Goal: Task Accomplishment & Management: Use online tool/utility

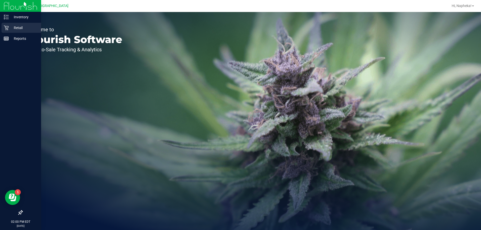
click at [10, 26] on p "Retail" at bounding box center [24, 28] width 30 height 6
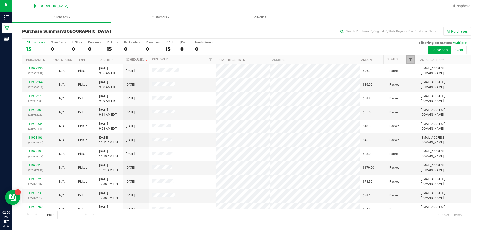
click at [411, 59] on span "Filter" at bounding box center [410, 60] width 4 height 4
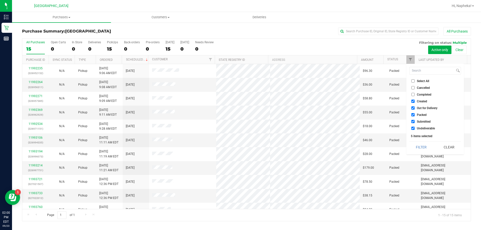
click at [412, 102] on input "Created" at bounding box center [412, 101] width 3 height 3
checkbox input "false"
click at [413, 107] on input "Out for Delivery" at bounding box center [412, 107] width 3 height 3
checkbox input "false"
click at [414, 113] on input "Packed" at bounding box center [412, 114] width 3 height 3
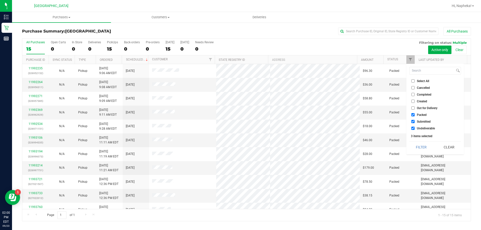
checkbox input "false"
click at [414, 129] on input "Undeliverable" at bounding box center [412, 128] width 3 height 3
checkbox input "false"
click at [416, 144] on button "Filter" at bounding box center [421, 147] width 24 height 11
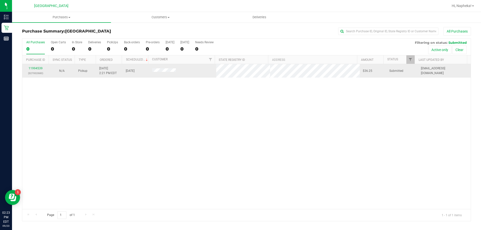
click at [37, 71] on div "11994539 (327002680)" at bounding box center [35, 71] width 20 height 10
click at [38, 70] on div "11994539 (327002680)" at bounding box center [35, 71] width 20 height 10
click at [39, 67] on link "11994539" at bounding box center [36, 69] width 14 height 4
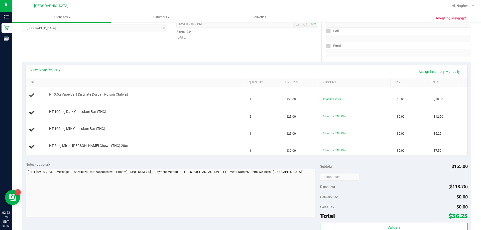
scroll to position [75, 0]
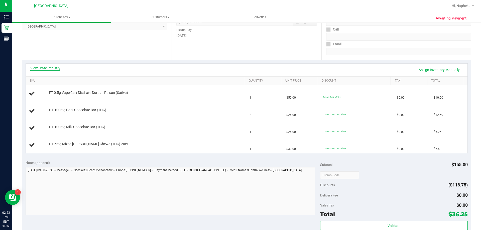
click at [46, 70] on link "View State Registry" at bounding box center [45, 68] width 30 height 5
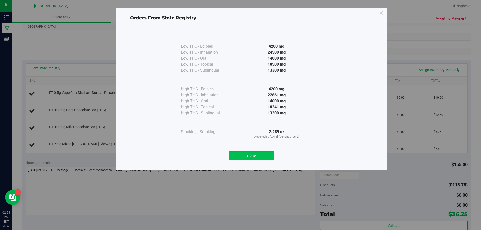
click at [246, 154] on button "Close" at bounding box center [252, 155] width 46 height 9
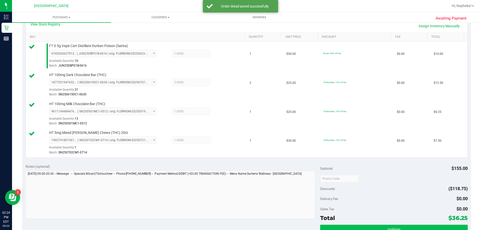
scroll to position [200, 0]
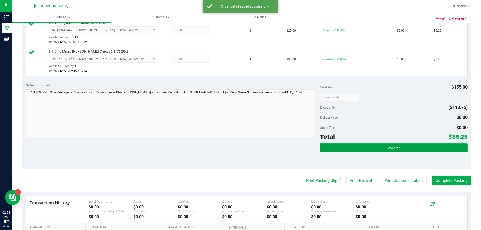
click at [374, 152] on button "Validate" at bounding box center [393, 147] width 147 height 9
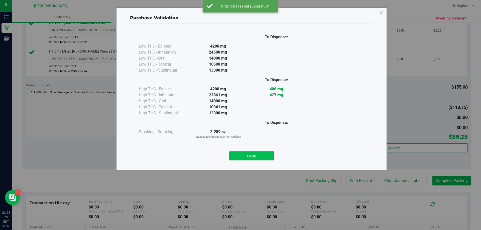
click at [272, 160] on button "Close" at bounding box center [252, 155] width 46 height 9
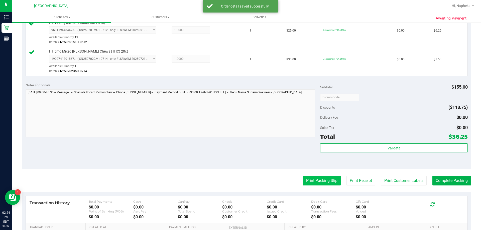
click at [319, 184] on button "Print Packing Slip" at bounding box center [322, 181] width 38 height 10
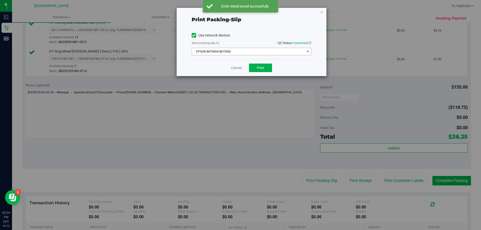
click at [257, 50] on span "EPSON-BATMAN-BEYOND" at bounding box center [248, 51] width 113 height 7
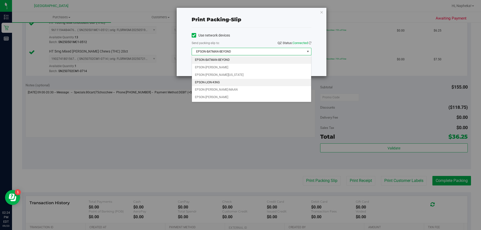
click at [228, 83] on li "EPSON-LION-KING" at bounding box center [251, 83] width 119 height 8
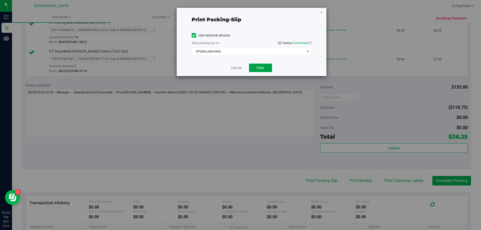
click at [263, 68] on span "Print" at bounding box center [261, 68] width 8 height 4
click at [230, 61] on div "Cancel Print" at bounding box center [252, 67] width 120 height 17
click at [236, 69] on link "Cancel" at bounding box center [236, 67] width 11 height 5
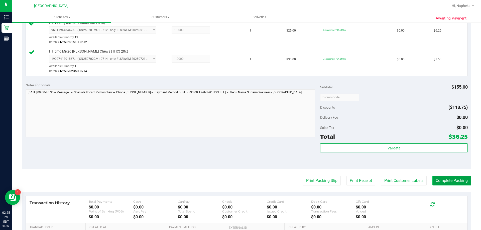
click at [451, 181] on button "Complete Packing" at bounding box center [451, 181] width 39 height 10
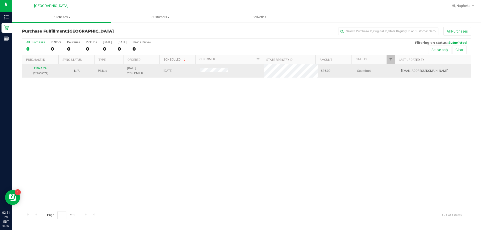
click at [46, 68] on link "11994737" at bounding box center [41, 69] width 14 height 4
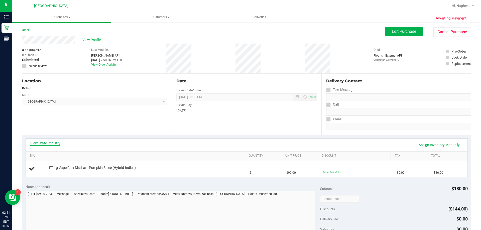
click at [58, 143] on link "View State Registry" at bounding box center [45, 143] width 30 height 5
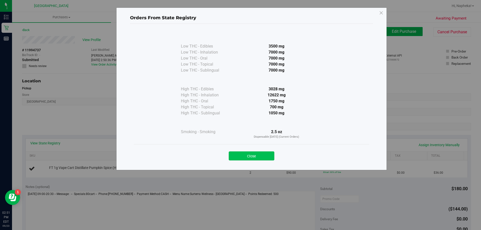
click at [271, 154] on button "Close" at bounding box center [252, 155] width 46 height 9
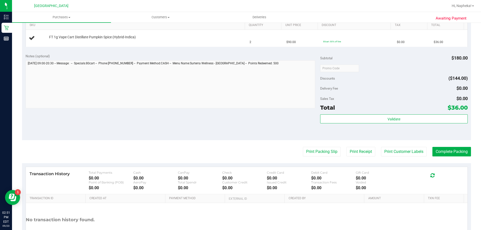
scroll to position [167, 0]
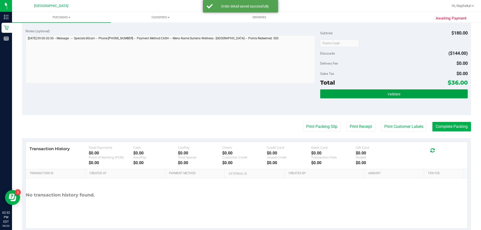
click at [377, 92] on button "Validate" at bounding box center [393, 93] width 147 height 9
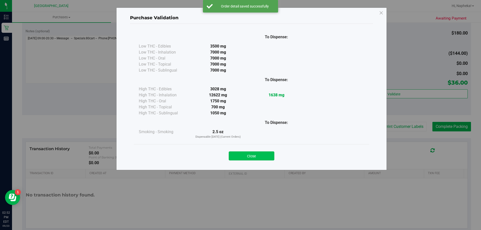
drag, startPoint x: 258, startPoint y: 150, endPoint x: 258, endPoint y: 153, distance: 3.0
click at [258, 152] on div "Close" at bounding box center [251, 154] width 228 height 13
click at [258, 155] on button "Close" at bounding box center [252, 155] width 46 height 9
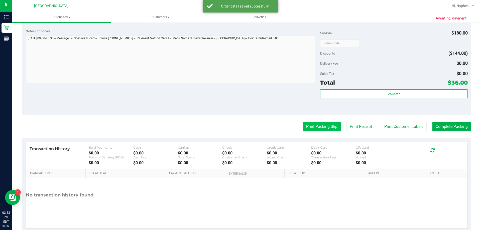
click at [328, 122] on button "Print Packing Slip" at bounding box center [322, 127] width 38 height 10
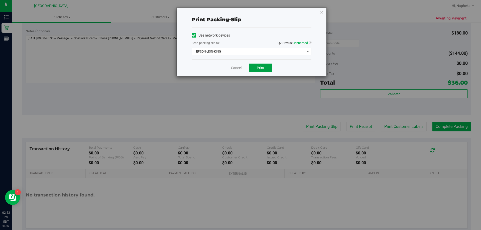
drag, startPoint x: 256, startPoint y: 67, endPoint x: 244, endPoint y: 70, distance: 12.5
click at [256, 67] on button "Print" at bounding box center [260, 68] width 23 height 9
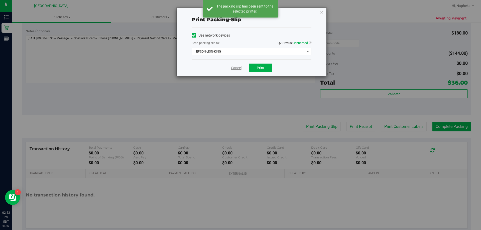
drag, startPoint x: 236, startPoint y: 63, endPoint x: 237, endPoint y: 67, distance: 4.8
click at [236, 64] on div "Cancel Print" at bounding box center [252, 67] width 120 height 17
click at [237, 67] on link "Cancel" at bounding box center [236, 67] width 11 height 5
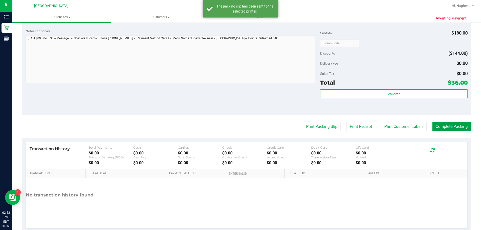
click at [458, 126] on button "Complete Packing" at bounding box center [451, 127] width 39 height 10
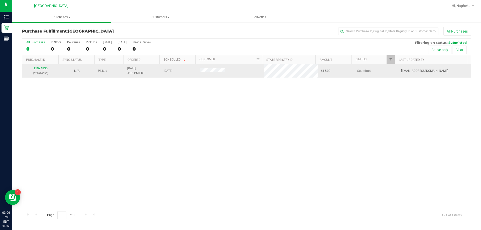
click at [44, 69] on link "11994835" at bounding box center [41, 69] width 14 height 4
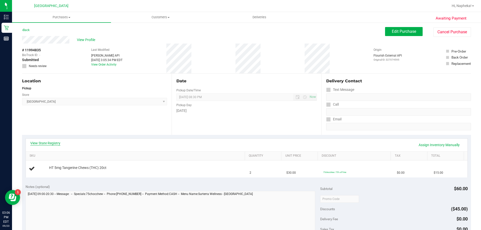
click at [45, 143] on link "View State Registry" at bounding box center [45, 143] width 30 height 5
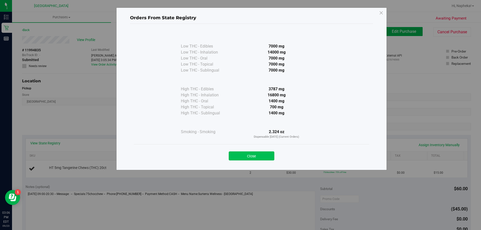
click at [240, 156] on button "Close" at bounding box center [252, 155] width 46 height 9
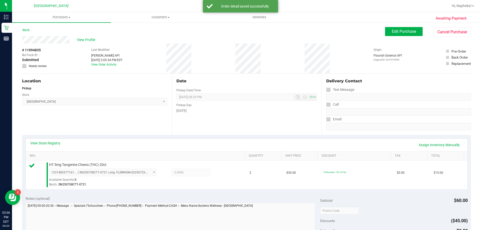
scroll to position [100, 0]
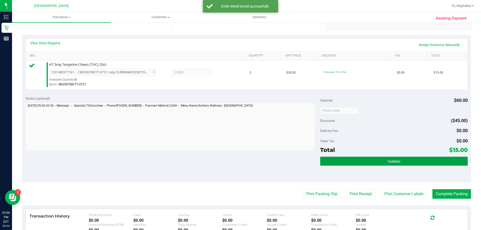
click at [355, 161] on button "Validate" at bounding box center [393, 161] width 147 height 9
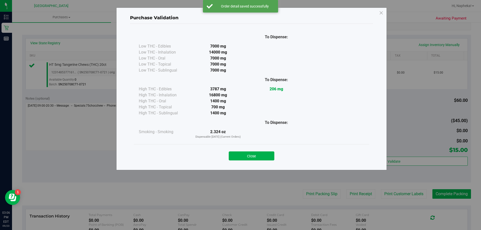
click at [269, 149] on div "Close" at bounding box center [251, 154] width 228 height 13
click at [269, 154] on button "Close" at bounding box center [252, 155] width 46 height 9
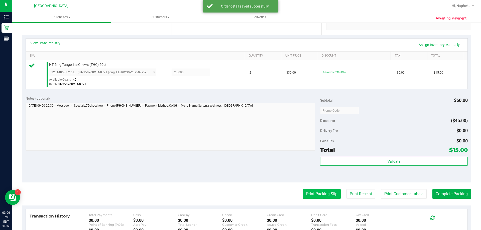
click at [309, 190] on button "Print Packing Slip" at bounding box center [322, 194] width 38 height 10
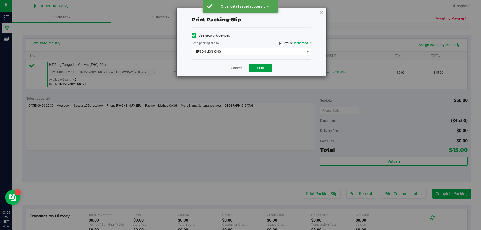
click at [262, 69] on span "Print" at bounding box center [261, 68] width 8 height 4
click at [239, 66] on link "Cancel" at bounding box center [236, 67] width 11 height 5
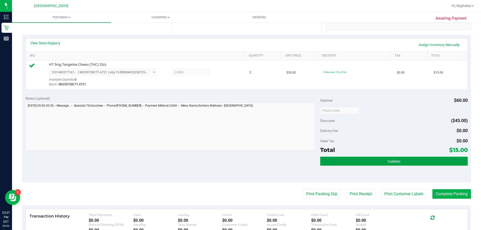
click at [418, 165] on button "Validate" at bounding box center [393, 161] width 147 height 9
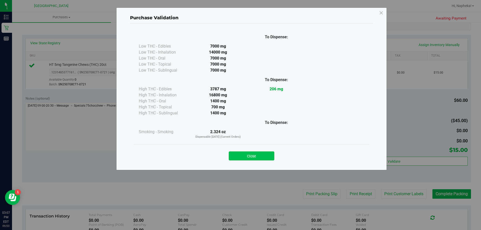
click at [262, 156] on button "Close" at bounding box center [252, 155] width 46 height 9
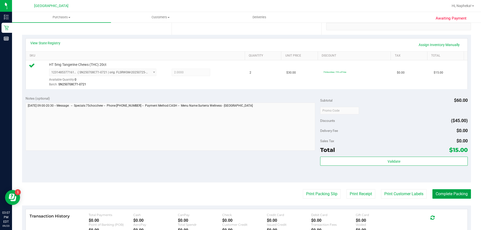
click at [449, 194] on button "Complete Packing" at bounding box center [451, 194] width 39 height 10
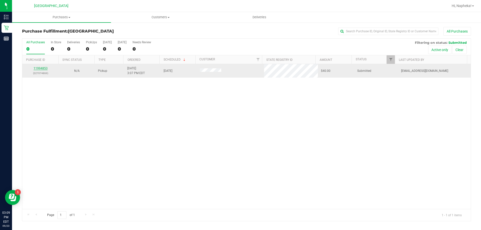
click at [45, 70] on link "11994853" at bounding box center [41, 69] width 14 height 4
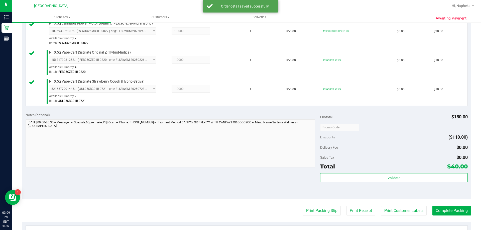
scroll to position [170, 0]
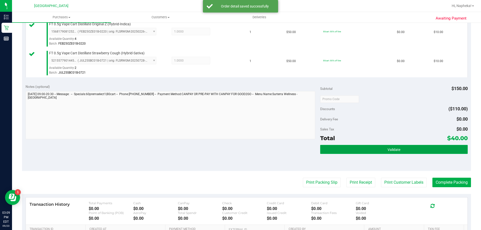
click at [408, 147] on button "Validate" at bounding box center [393, 149] width 147 height 9
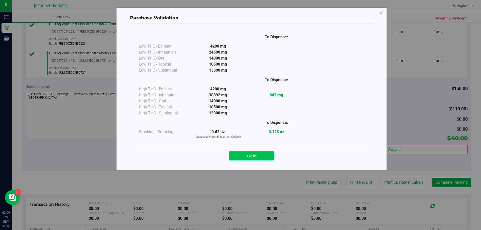
click at [252, 157] on button "Close" at bounding box center [252, 155] width 46 height 9
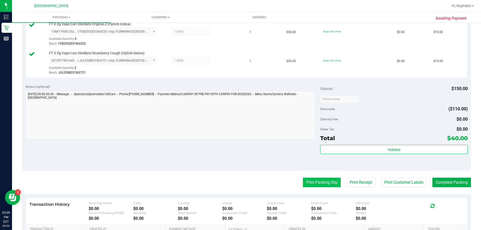
click at [327, 185] on button "Print Packing Slip" at bounding box center [322, 183] width 38 height 10
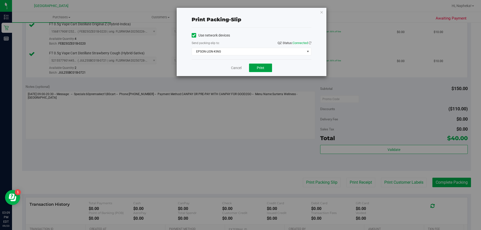
click at [262, 69] on span "Print" at bounding box center [261, 68] width 8 height 4
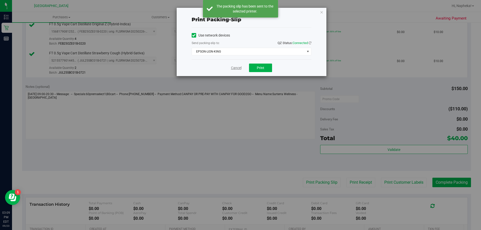
click at [234, 68] on link "Cancel" at bounding box center [236, 67] width 11 height 5
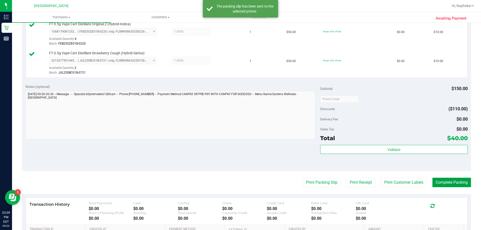
click at [446, 178] on button "Complete Packing" at bounding box center [451, 183] width 39 height 10
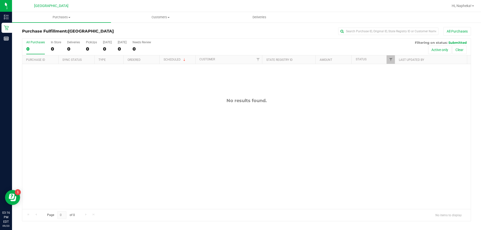
click at [67, 164] on div "No results found." at bounding box center [246, 153] width 448 height 179
click at [111, 144] on div "11994974 (327078644) N/A Pickup 9/23/2025 3:24 PM EDT 9/23/2025 $158.75 Submitt…" at bounding box center [246, 136] width 448 height 145
click at [71, 128] on div "No results found." at bounding box center [246, 153] width 448 height 179
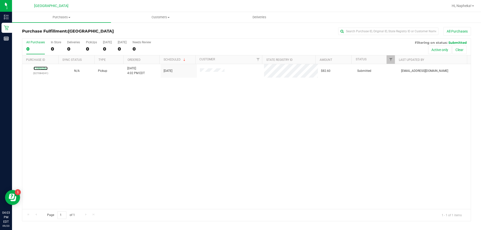
click at [41, 68] on link "11995267" at bounding box center [41, 69] width 14 height 4
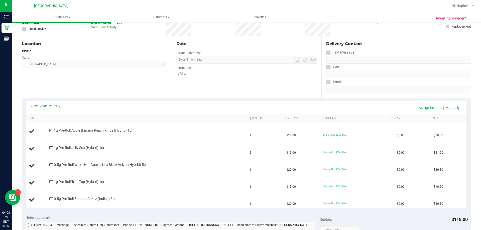
scroll to position [75, 0]
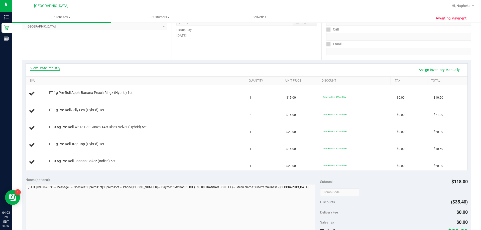
click at [55, 67] on link "View State Registry" at bounding box center [45, 68] width 30 height 5
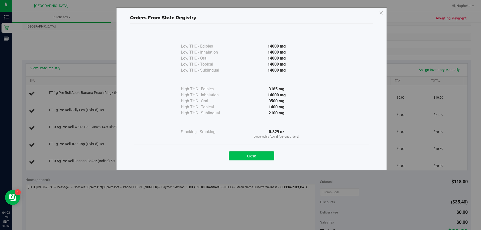
click at [263, 159] on button "Close" at bounding box center [252, 155] width 46 height 9
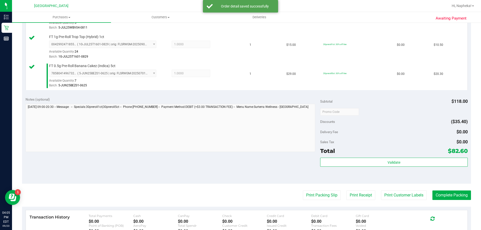
scroll to position [225, 0]
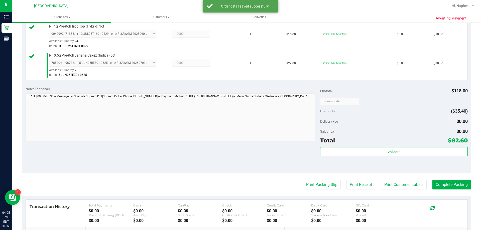
click at [339, 156] on div "Validate" at bounding box center [393, 158] width 147 height 23
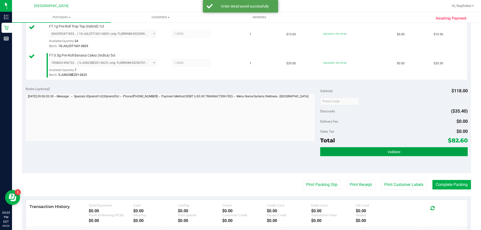
click at [344, 153] on button "Validate" at bounding box center [393, 151] width 147 height 9
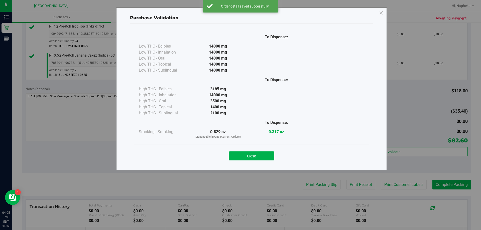
click at [258, 163] on div "Close" at bounding box center [251, 154] width 235 height 20
click at [262, 156] on button "Close" at bounding box center [252, 155] width 46 height 9
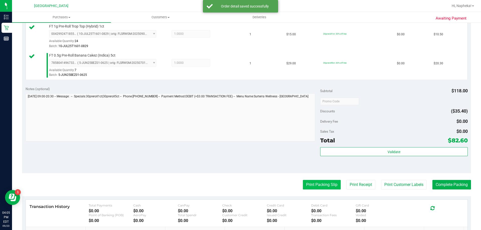
click at [310, 181] on button "Print Packing Slip" at bounding box center [322, 185] width 38 height 10
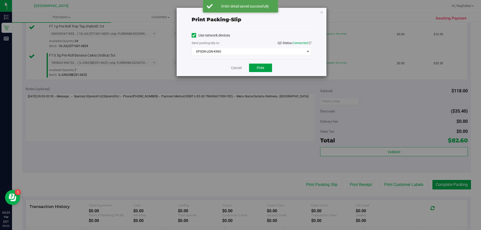
click at [262, 70] on button "Print" at bounding box center [260, 68] width 23 height 9
click at [236, 68] on link "Cancel" at bounding box center [236, 67] width 11 height 5
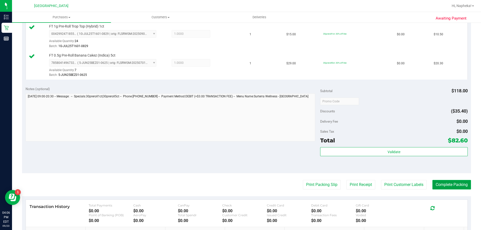
click at [447, 185] on button "Complete Packing" at bounding box center [451, 185] width 39 height 10
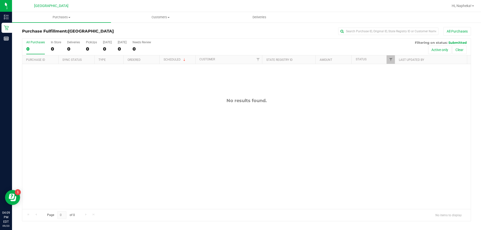
click at [104, 125] on div "No results found." at bounding box center [246, 153] width 448 height 179
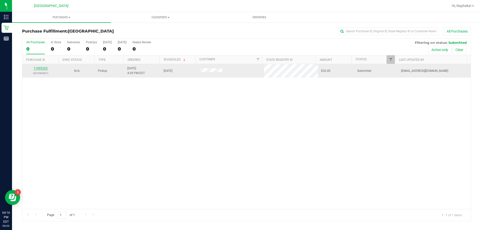
click at [36, 69] on link "11995325" at bounding box center [41, 69] width 14 height 4
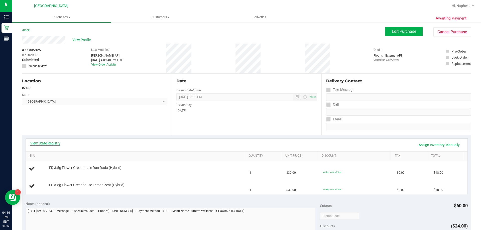
click at [47, 144] on link "View State Registry" at bounding box center [45, 143] width 30 height 5
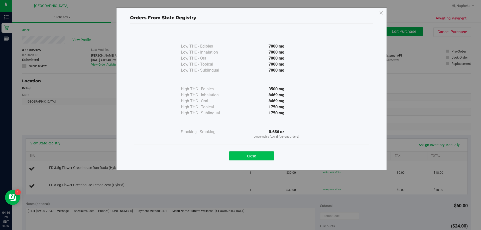
click at [256, 155] on button "Close" at bounding box center [252, 155] width 46 height 9
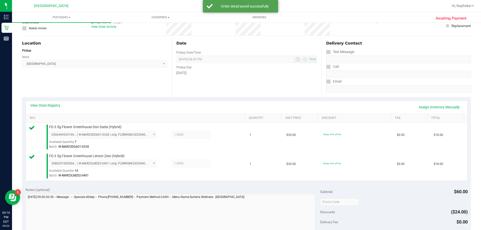
scroll to position [125, 0]
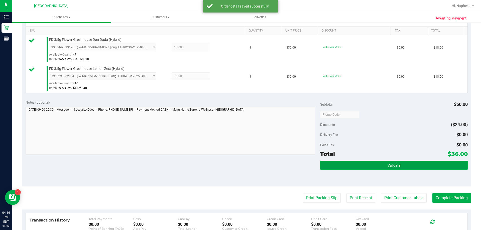
click at [408, 168] on button "Validate" at bounding box center [393, 165] width 147 height 9
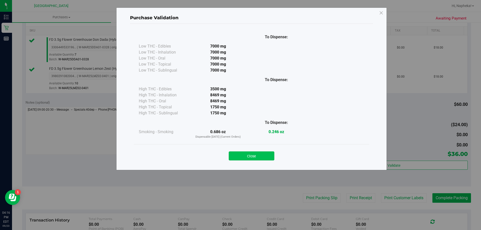
click at [261, 154] on button "Close" at bounding box center [252, 155] width 46 height 9
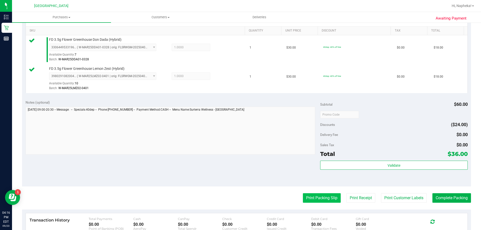
click at [314, 200] on button "Print Packing Slip" at bounding box center [322, 198] width 38 height 10
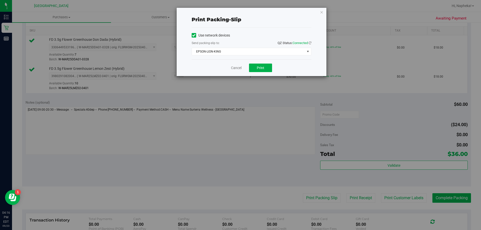
click at [253, 63] on div "Cancel Print" at bounding box center [252, 67] width 120 height 17
click at [253, 66] on button "Print" at bounding box center [260, 68] width 23 height 9
click at [262, 69] on span "Print" at bounding box center [261, 68] width 8 height 4
click at [232, 68] on link "Cancel" at bounding box center [236, 67] width 11 height 5
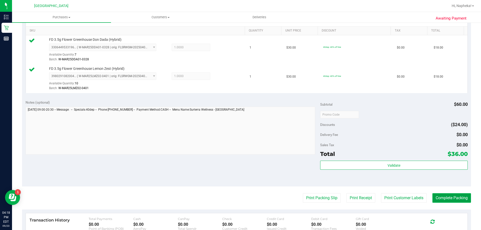
click at [457, 200] on button "Complete Packing" at bounding box center [451, 198] width 39 height 10
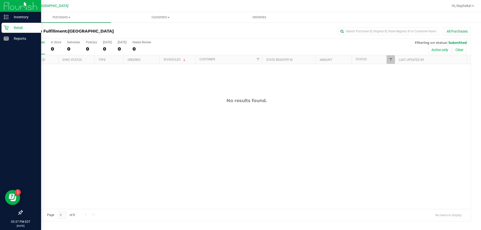
drag, startPoint x: 40, startPoint y: 101, endPoint x: 37, endPoint y: 101, distance: 3.3
click at [37, 101] on div at bounding box center [20, 125] width 41 height 163
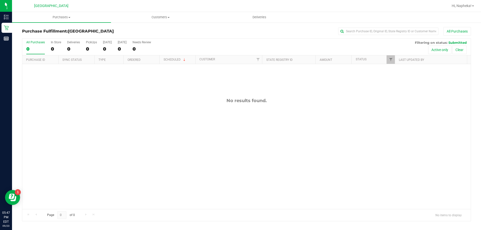
drag, startPoint x: 113, startPoint y: 151, endPoint x: 108, endPoint y: 145, distance: 7.6
click at [110, 149] on div "No results found." at bounding box center [246, 153] width 448 height 179
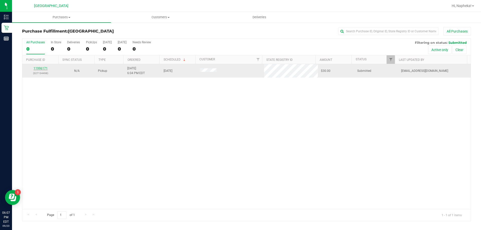
click at [42, 68] on link "11996171" at bounding box center [41, 69] width 14 height 4
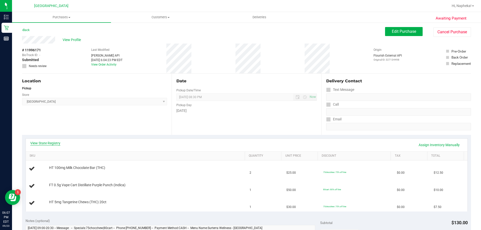
click at [49, 145] on link "View State Registry" at bounding box center [45, 143] width 30 height 5
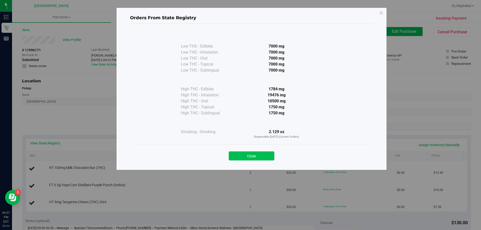
click at [247, 155] on button "Close" at bounding box center [252, 155] width 46 height 9
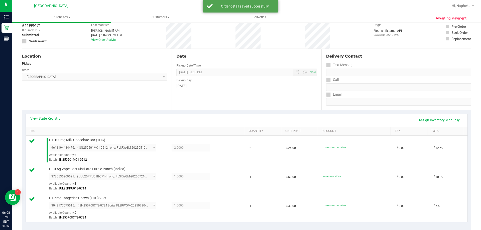
scroll to position [100, 0]
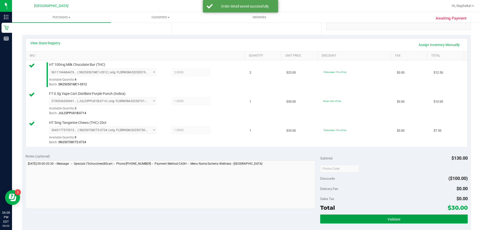
click at [363, 220] on button "Validate" at bounding box center [393, 219] width 147 height 9
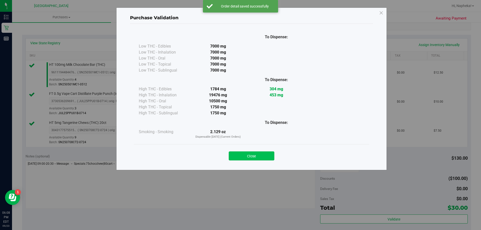
click at [256, 157] on button "Close" at bounding box center [252, 155] width 46 height 9
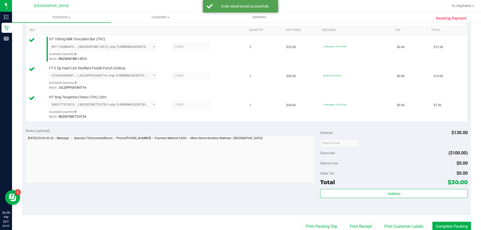
scroll to position [150, 0]
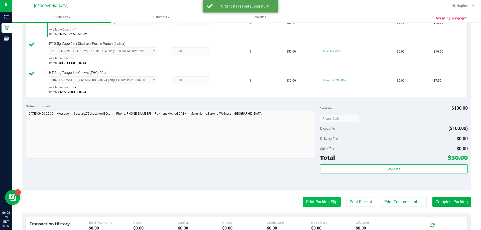
click at [309, 200] on button "Print Packing Slip" at bounding box center [322, 202] width 38 height 10
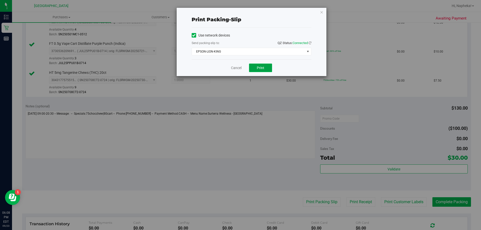
click at [260, 69] on span "Print" at bounding box center [261, 68] width 8 height 4
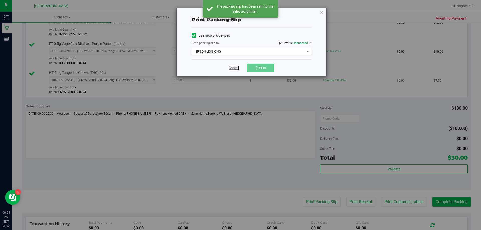
click at [236, 69] on link "Cancel" at bounding box center [234, 67] width 11 height 5
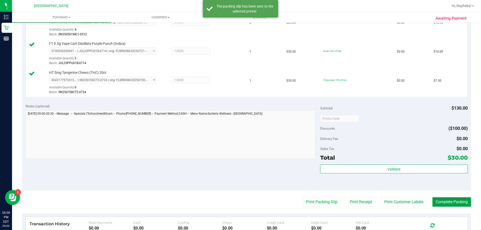
drag, startPoint x: 459, startPoint y: 202, endPoint x: 455, endPoint y: 200, distance: 4.1
click at [459, 201] on button "Complete Packing" at bounding box center [451, 202] width 39 height 10
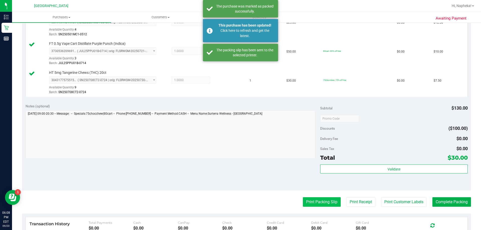
click at [310, 202] on button "Print Packing Slip" at bounding box center [322, 202] width 38 height 10
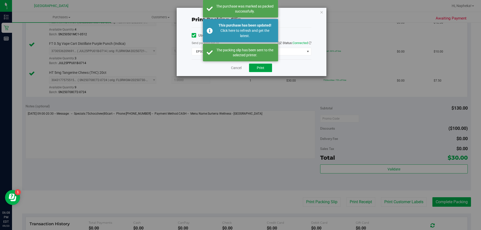
click at [262, 68] on span "Print" at bounding box center [261, 68] width 8 height 4
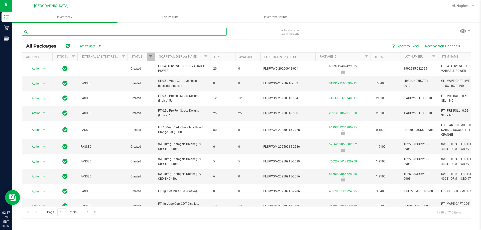
click at [88, 34] on input "text" at bounding box center [124, 32] width 205 height 8
type input "lemon"
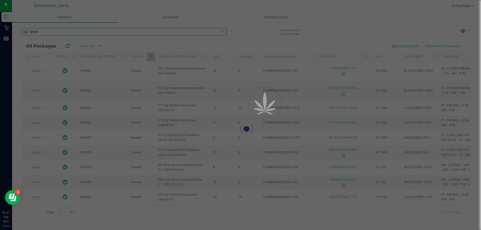
type input "[DATE]"
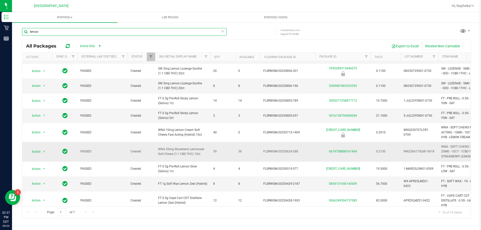
scroll to position [124, 0]
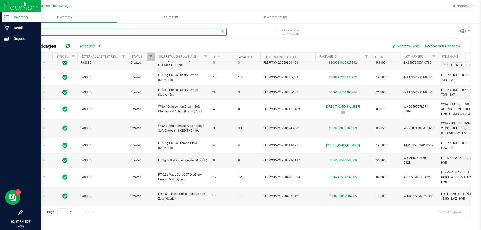
type input "lemon"
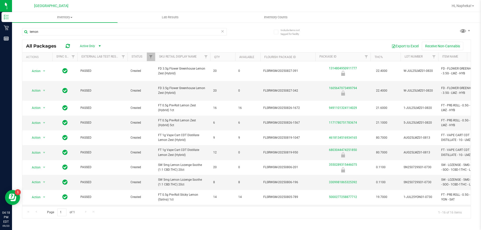
scroll to position [124, 0]
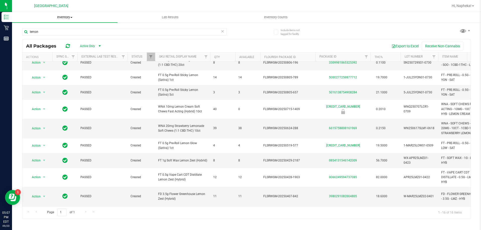
click at [100, 14] on uib-tab-heading "Inventory All packages All inventory Waste log" at bounding box center [64, 17] width 105 height 11
click at [228, 47] on div "Export to Excel Receive Non-Cannabis" at bounding box center [287, 46] width 360 height 9
click at [79, 31] on input "lemon" at bounding box center [124, 32] width 205 height 8
type input "l"
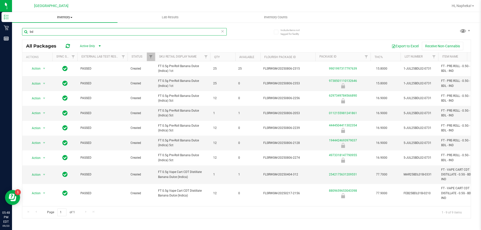
type input "b"
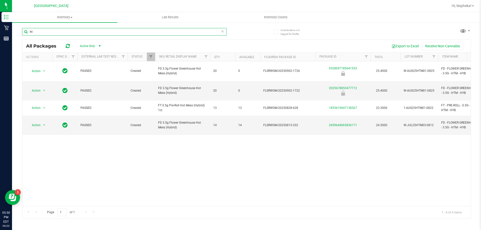
type input "h"
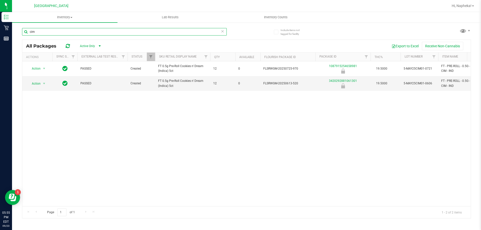
type input "cim"
